Goal: Information Seeking & Learning: Learn about a topic

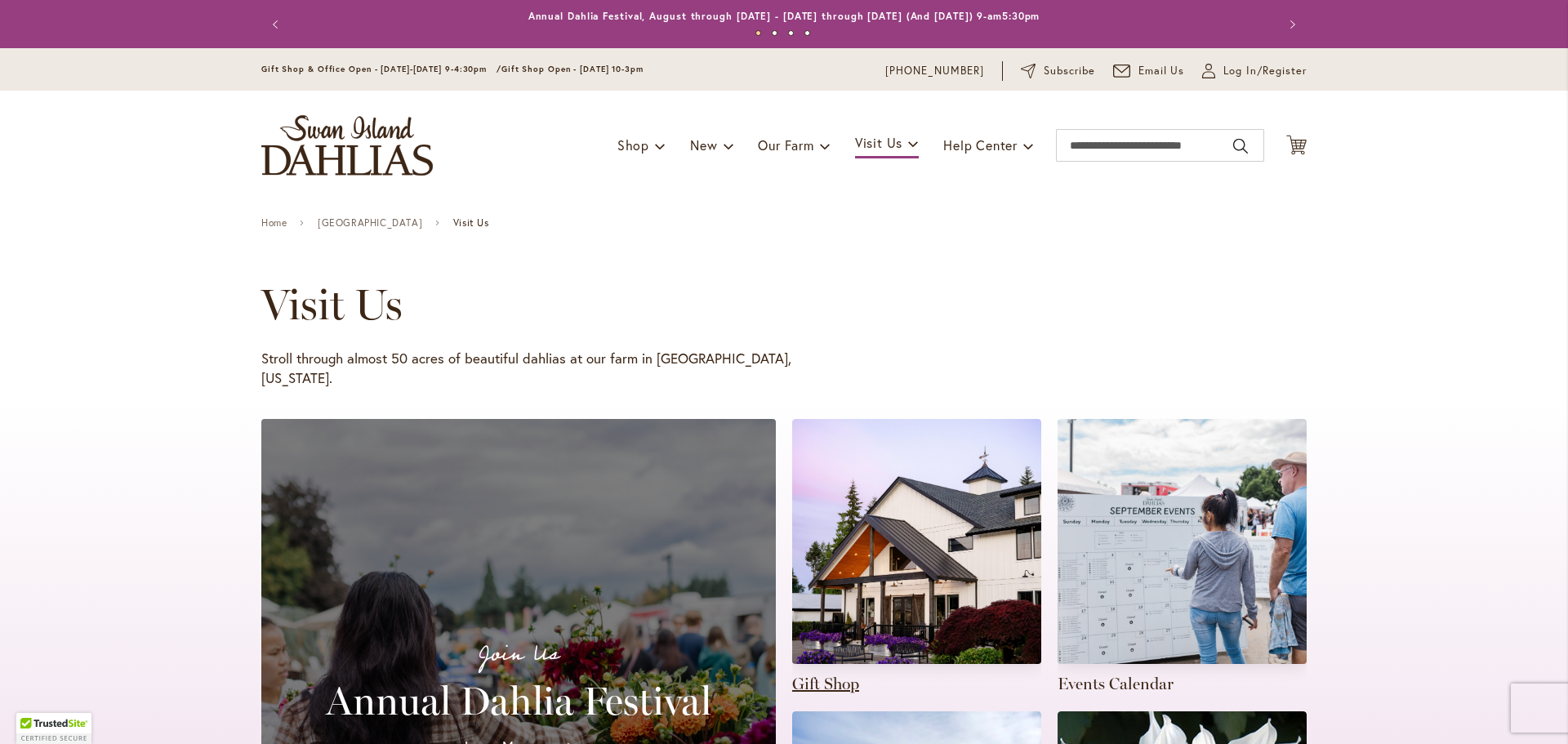
click at [886, 515] on link at bounding box center [916, 557] width 249 height 276
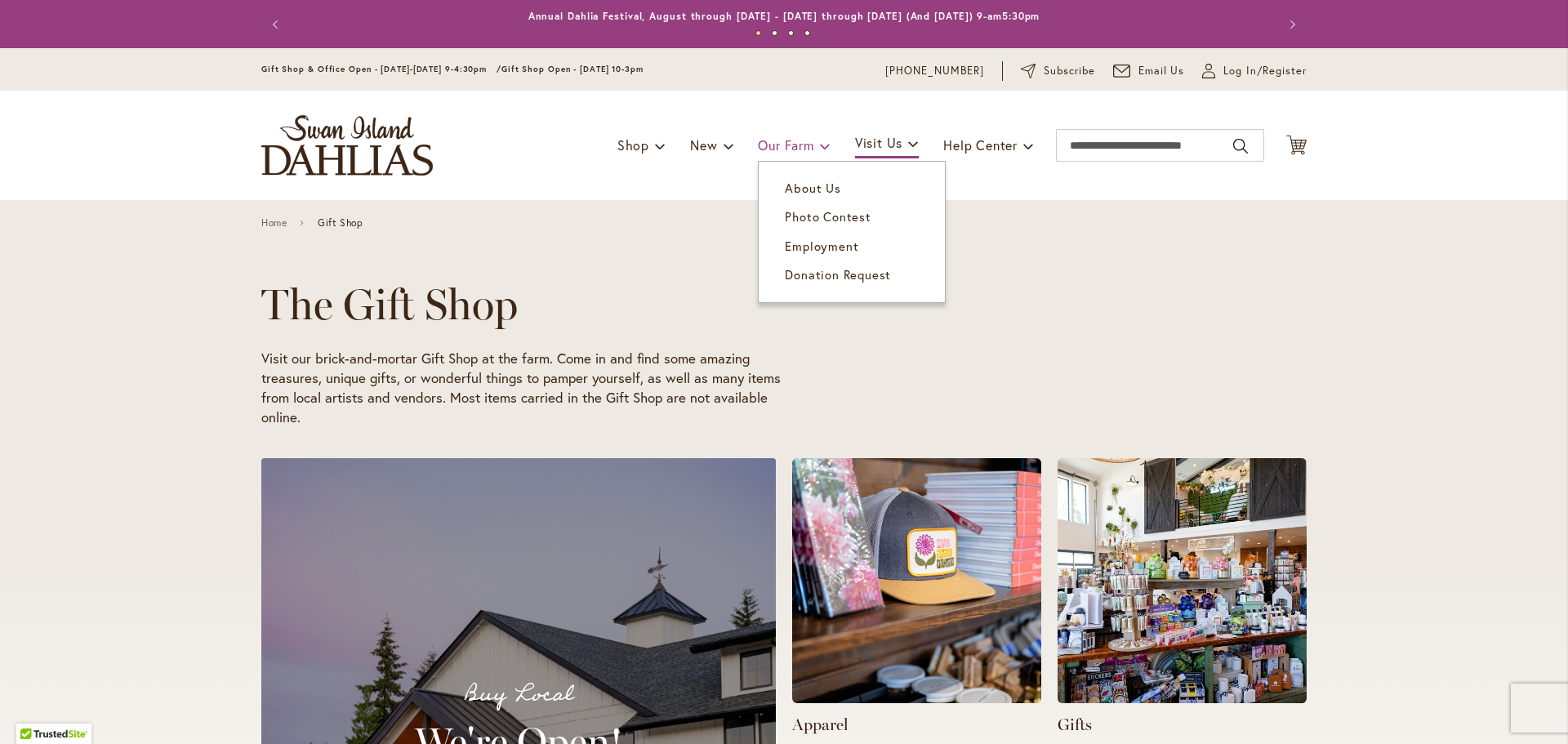
scroll to position [0, 1557]
click at [810, 185] on span "About Us" at bounding box center [812, 187] width 55 height 16
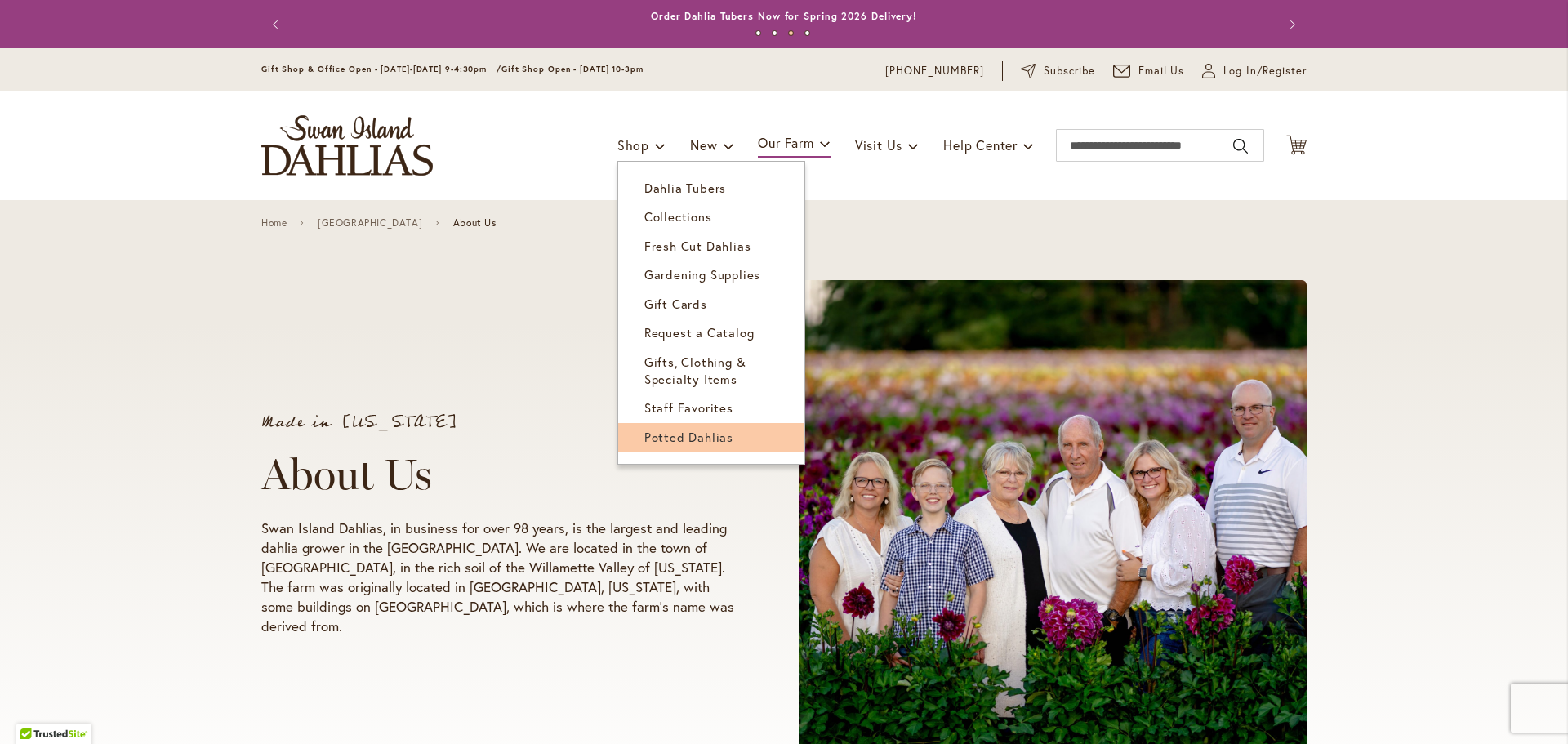
click at [689, 433] on span "Potted Dahlias" at bounding box center [689, 436] width 89 height 16
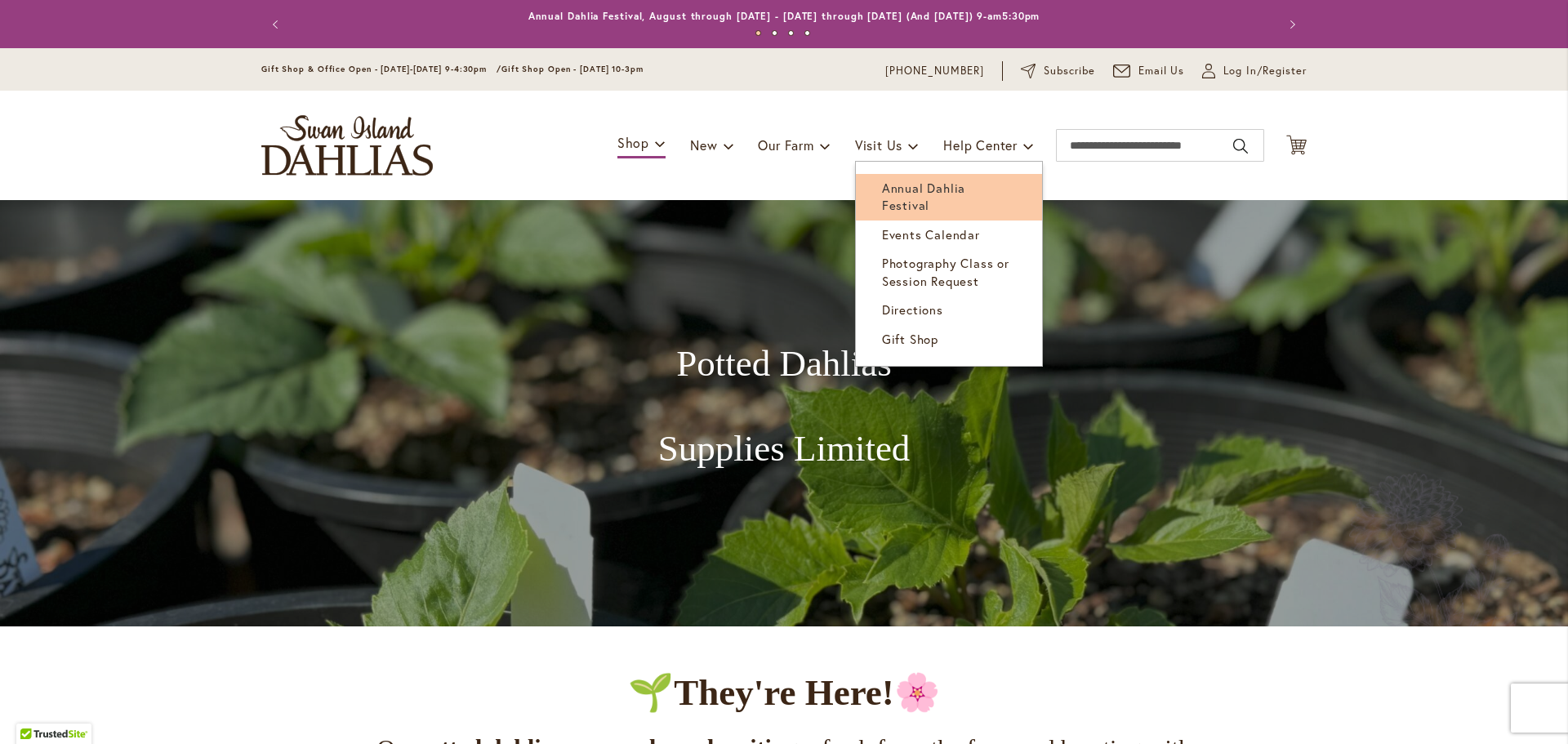
click at [887, 199] on link "Annual Dahlia Festival" at bounding box center [948, 197] width 186 height 47
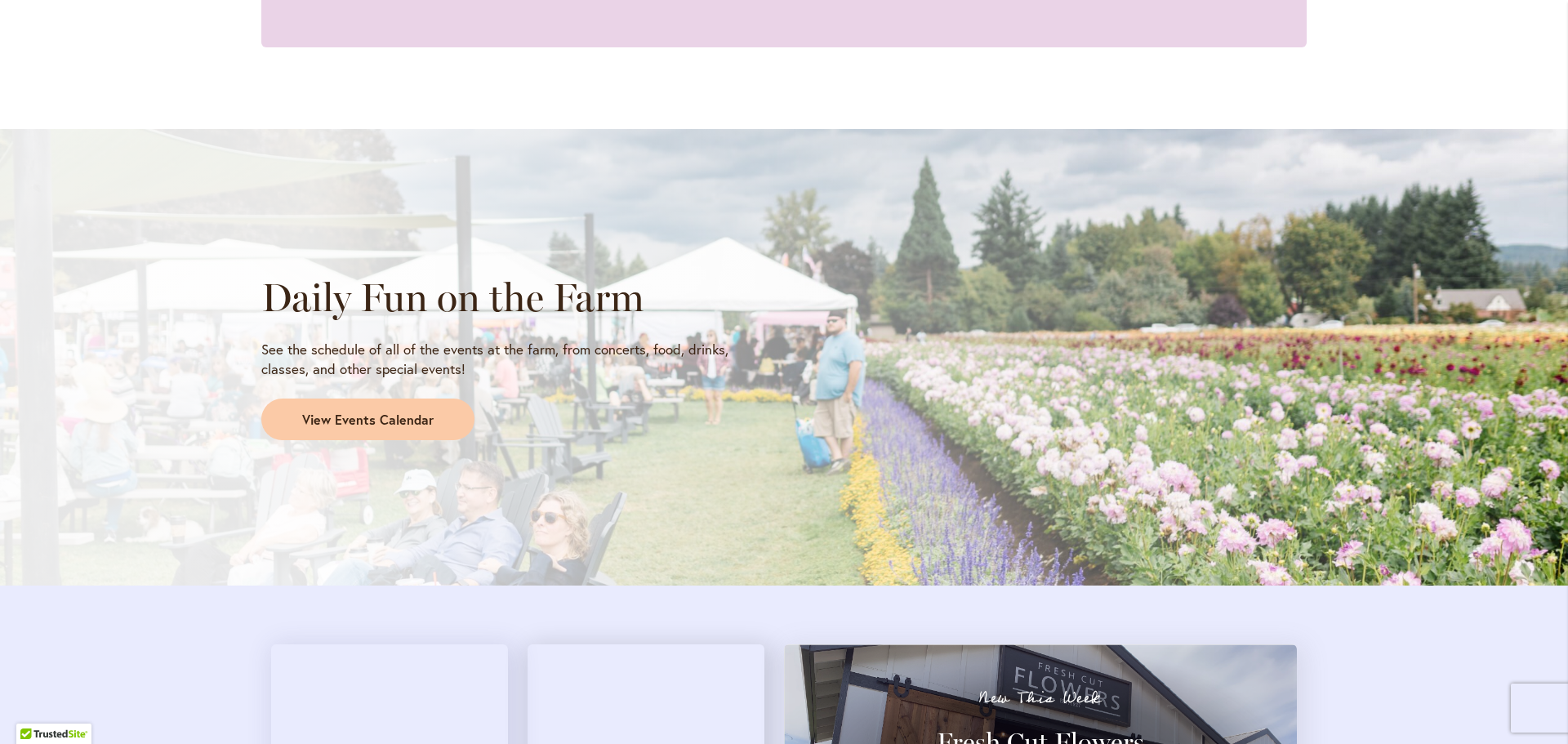
scroll to position [1797, 0]
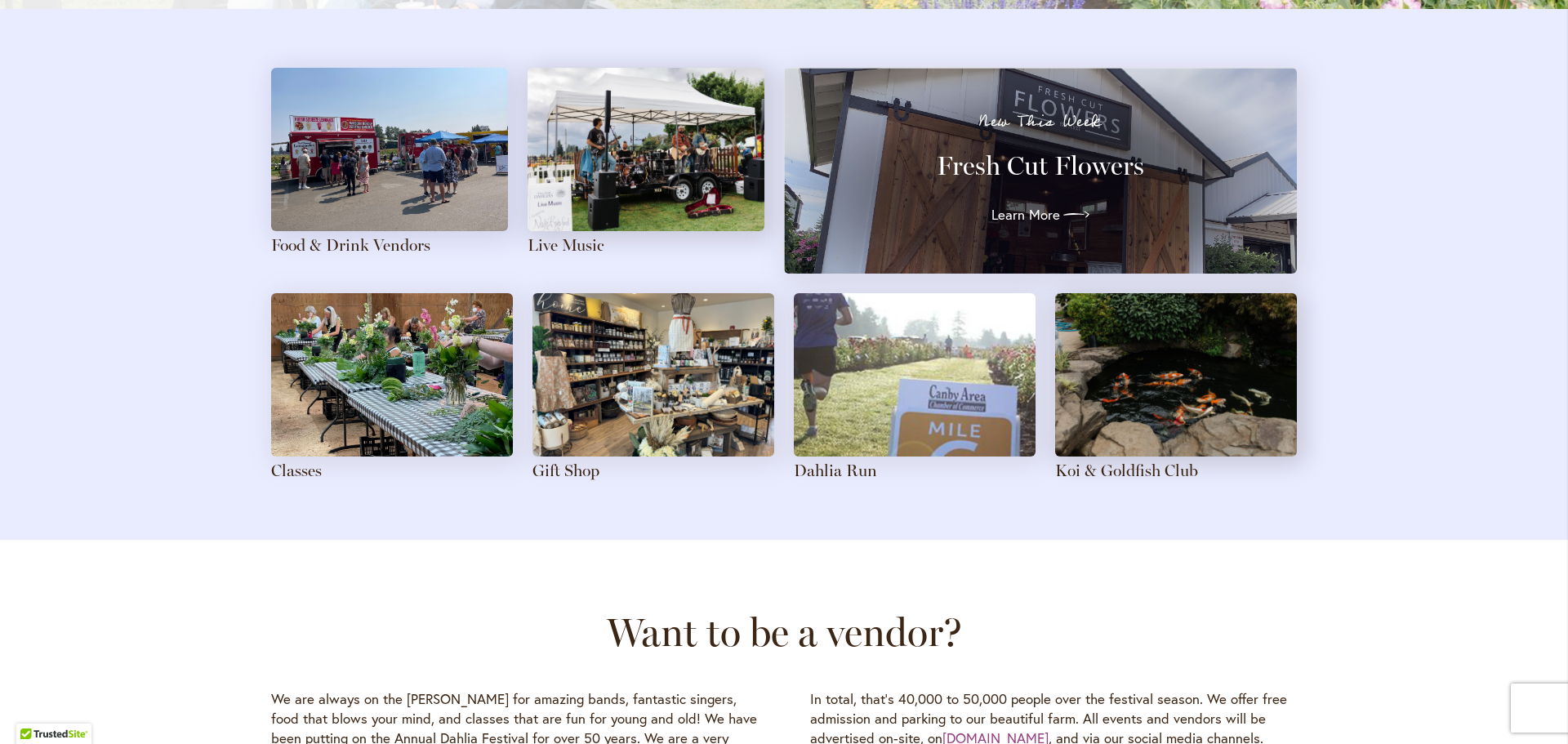
click at [909, 378] on img at bounding box center [914, 375] width 242 height 164
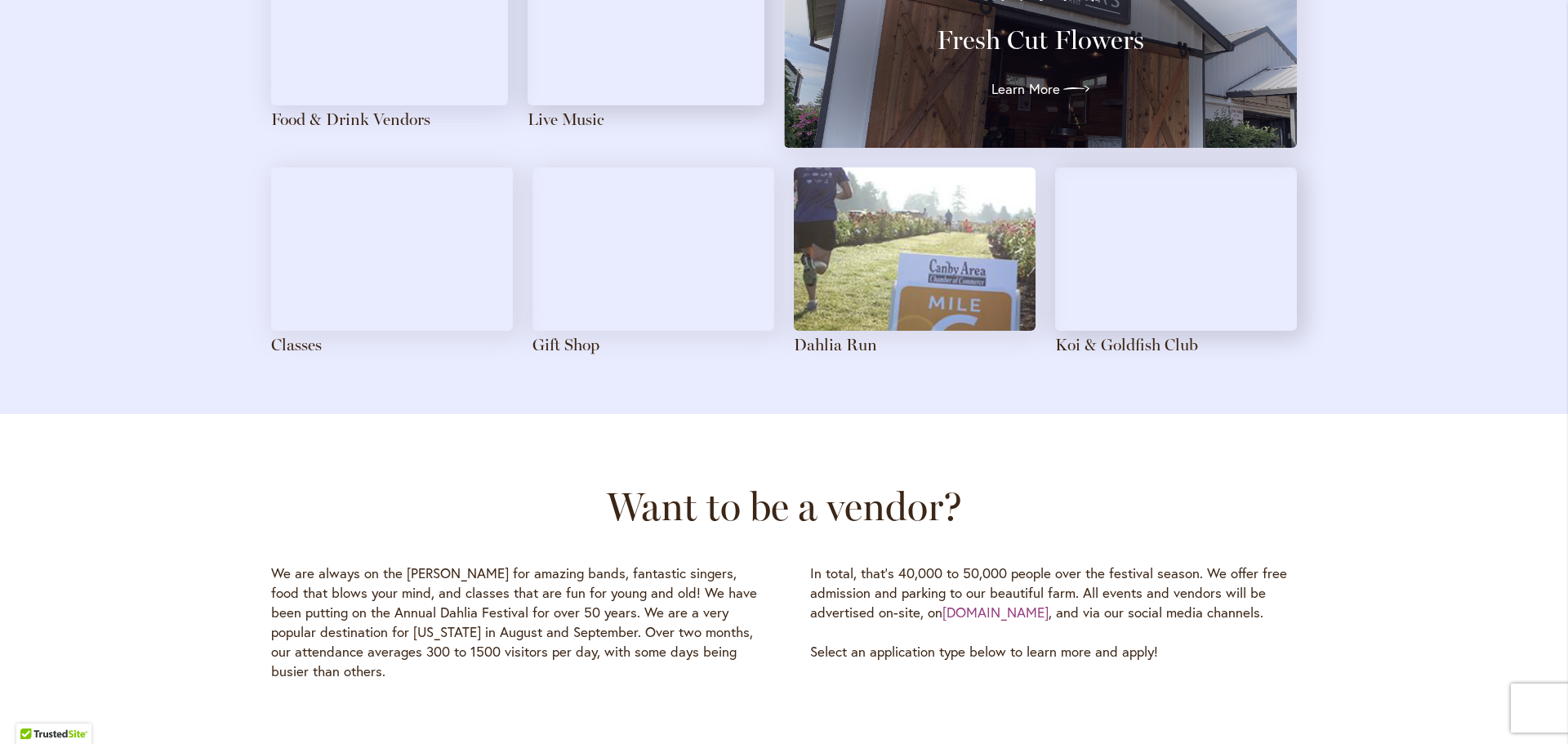
scroll to position [2096, 0]
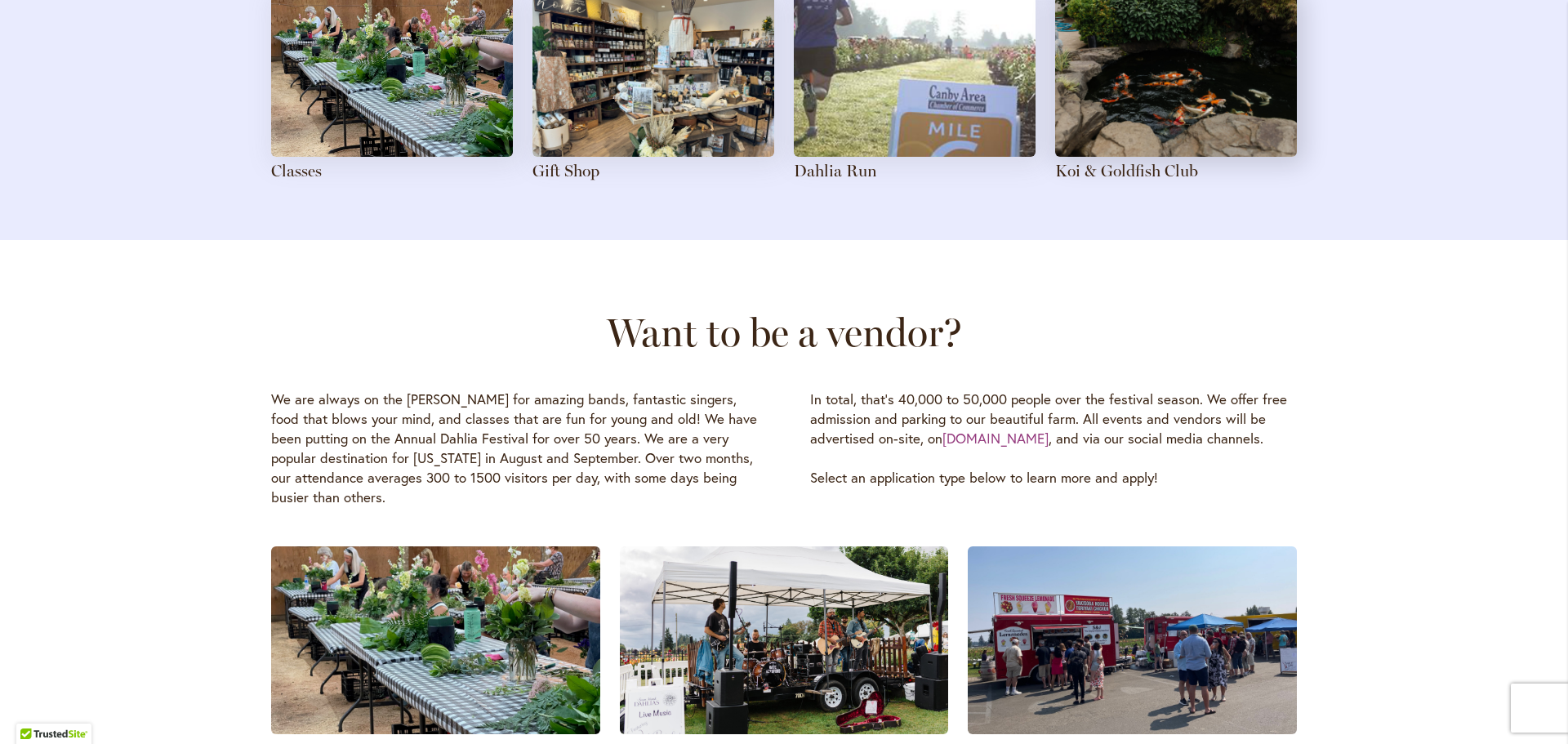
click at [418, 102] on img at bounding box center [392, 75] width 242 height 164
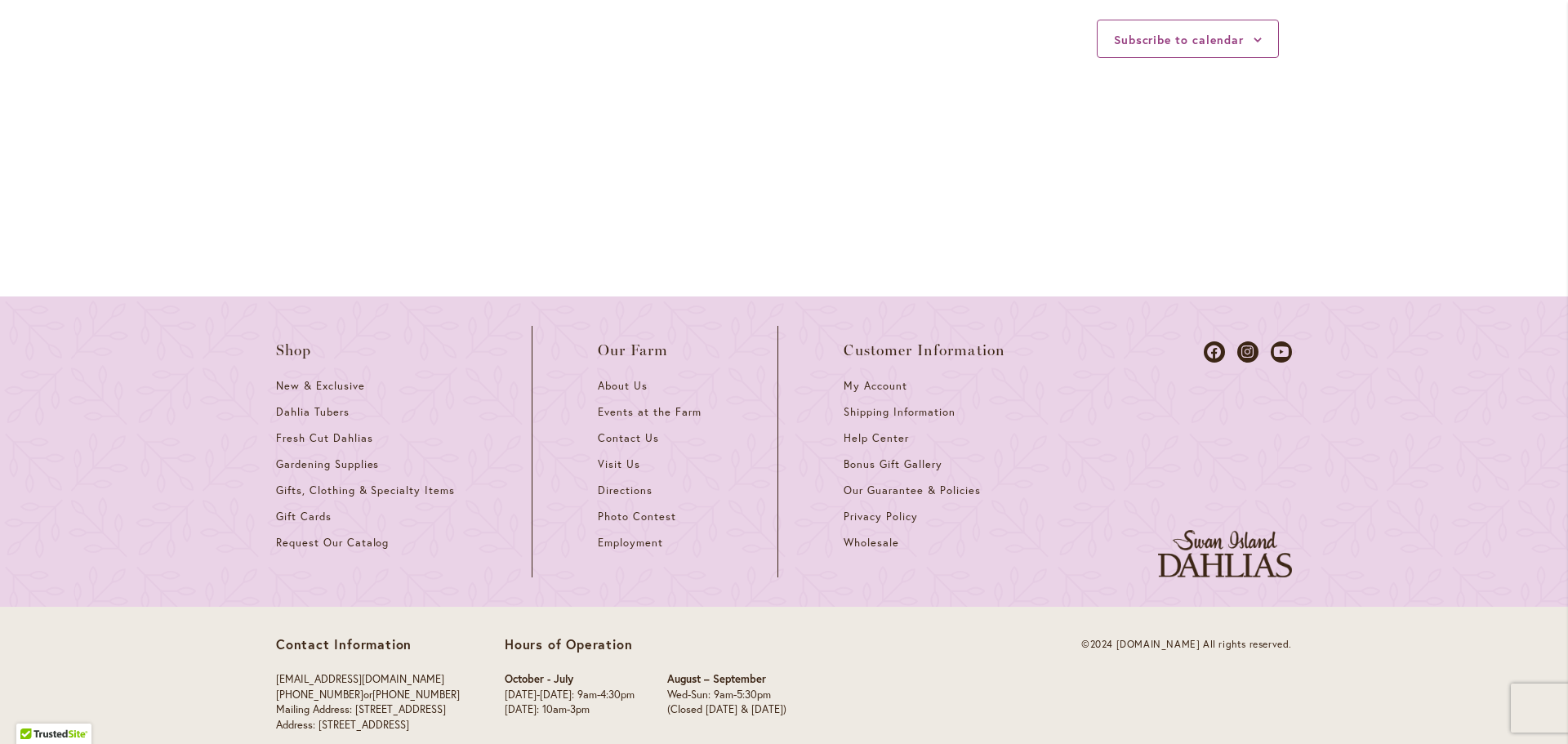
scroll to position [2240, 0]
